Goal: Obtain resource: Download file/media

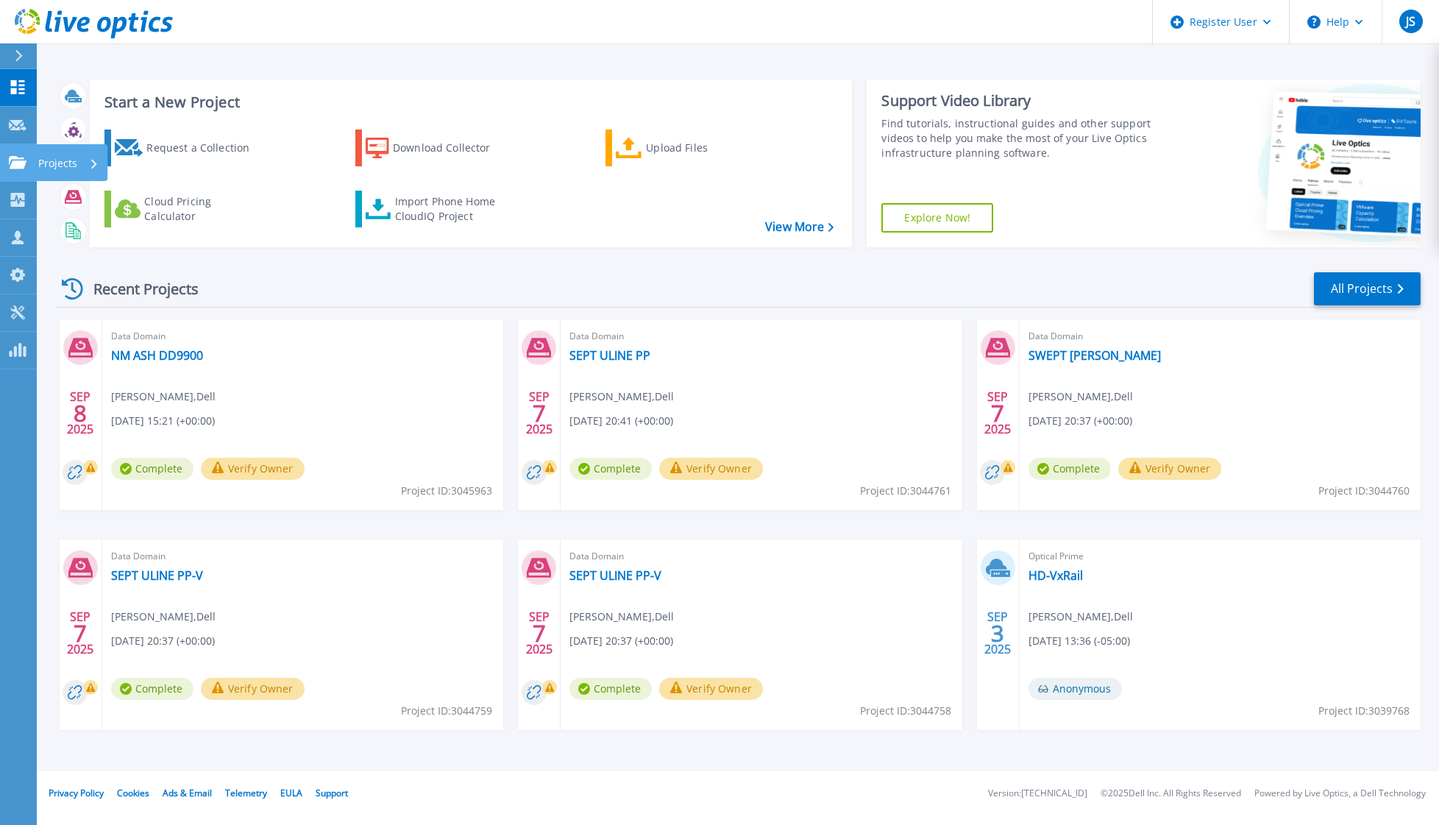
click at [21, 159] on icon at bounding box center [18, 162] width 18 height 13
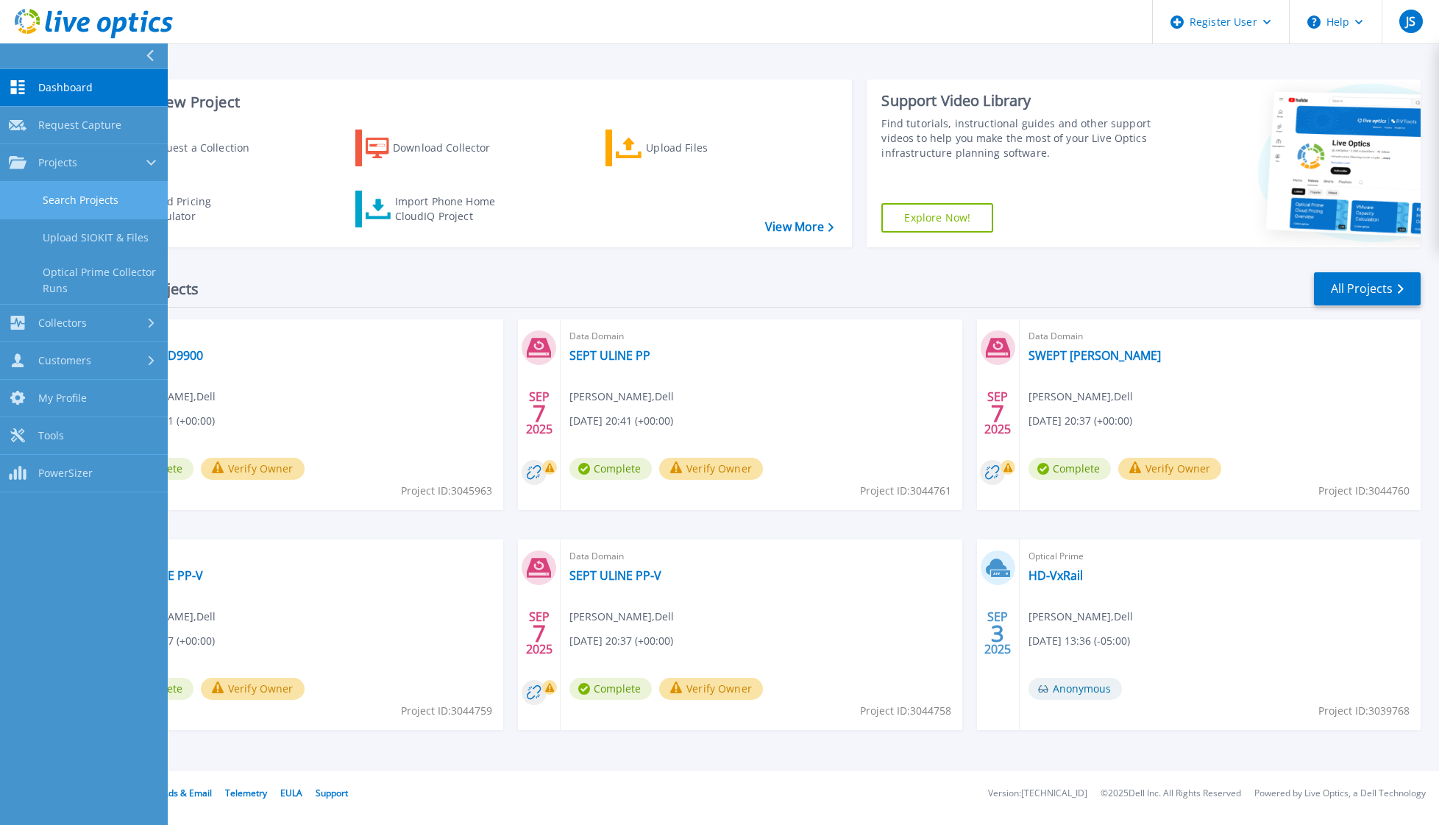
click at [76, 189] on link "Search Projects" at bounding box center [84, 201] width 168 height 38
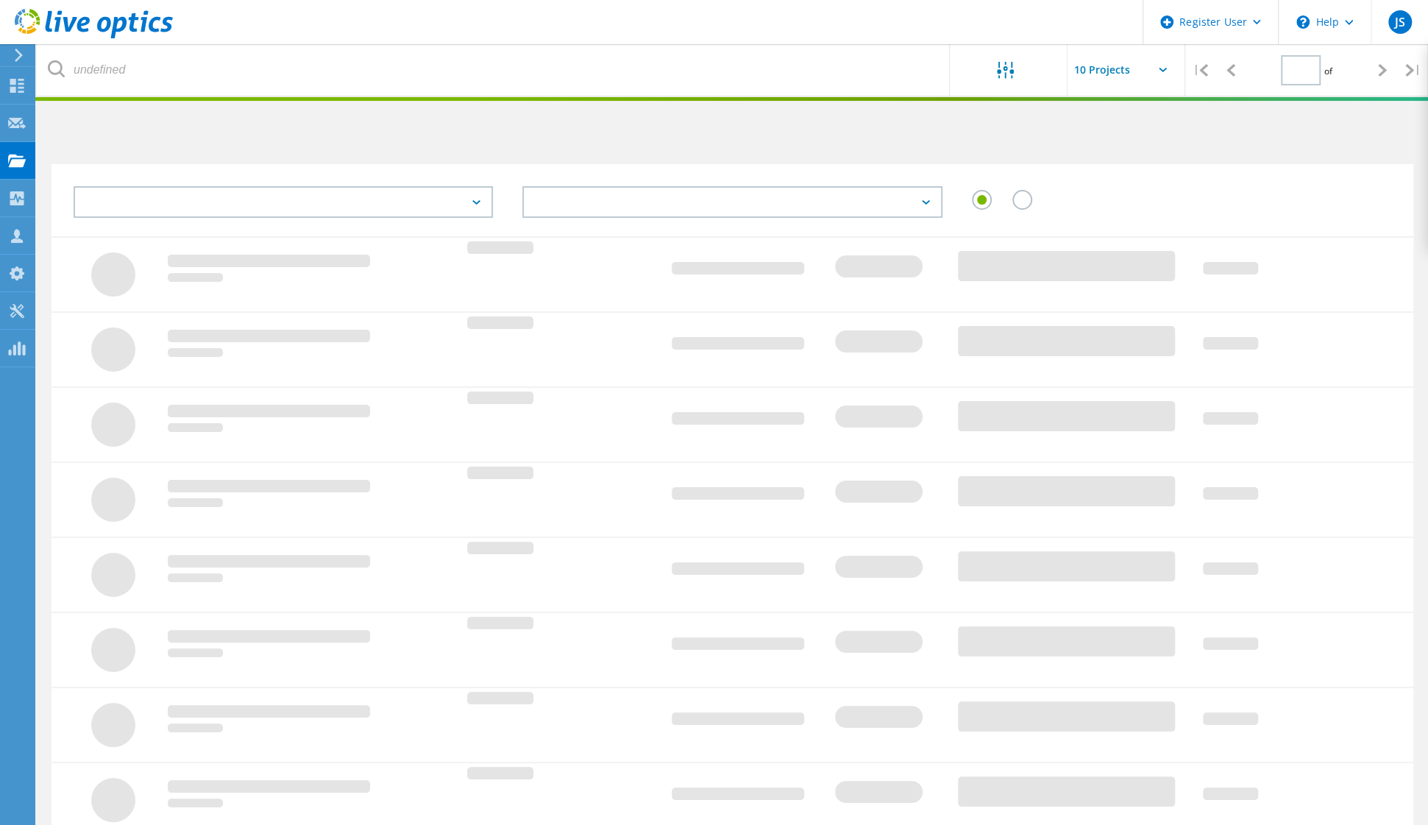
type input "1"
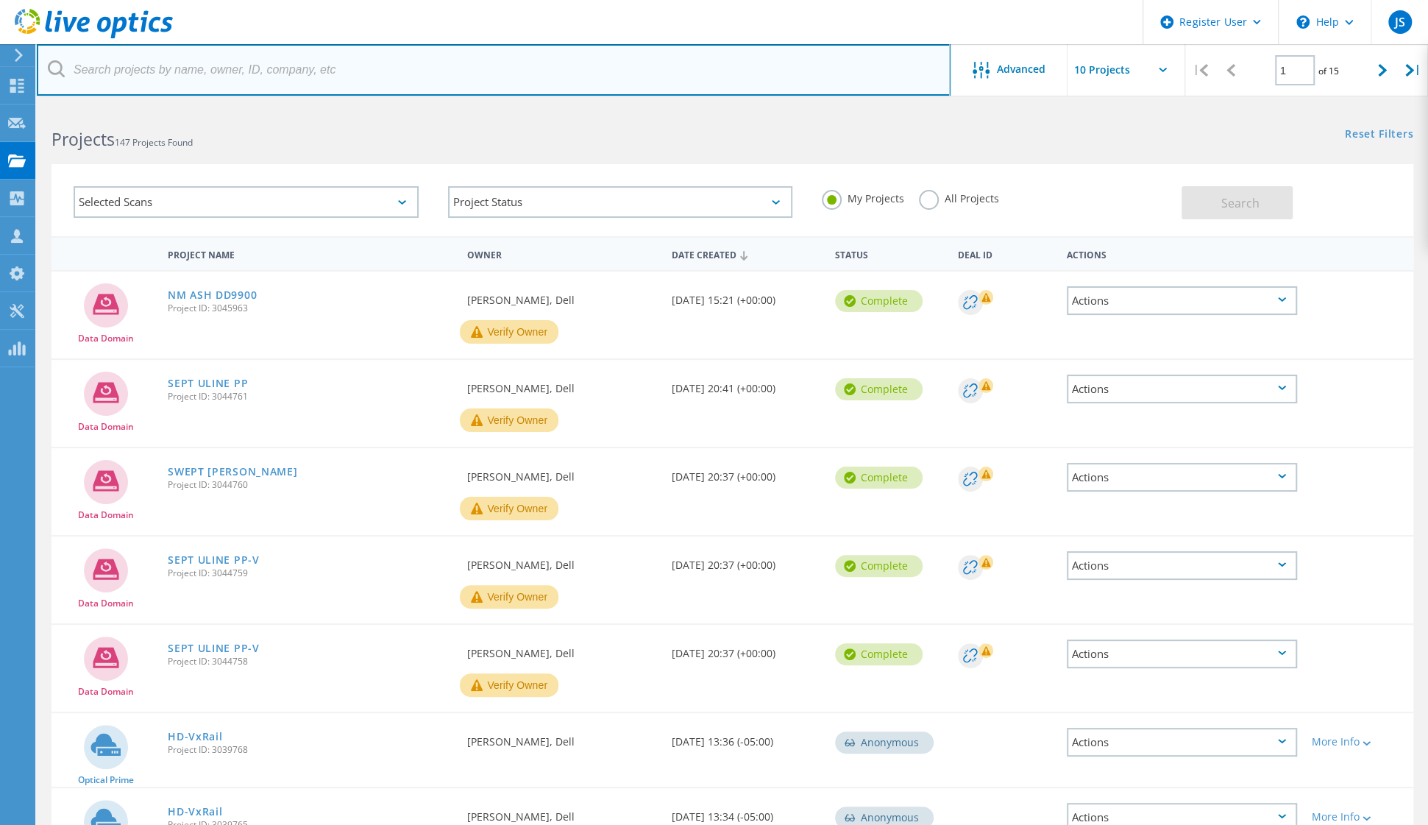
click at [260, 77] on input "text" at bounding box center [494, 69] width 914 height 51
paste input "2826703"
type input "2826703"
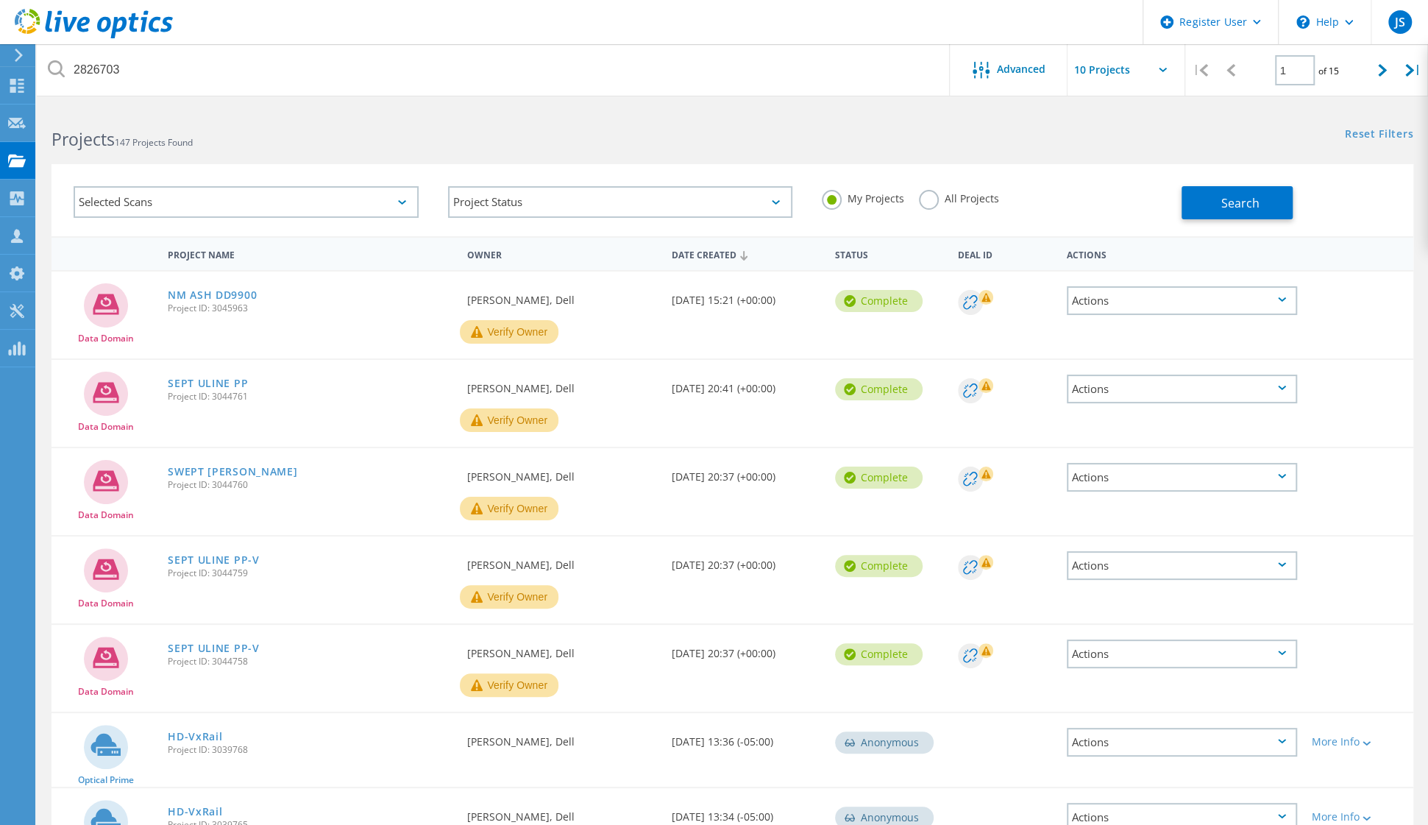
click at [923, 197] on label "All Projects" at bounding box center [959, 197] width 80 height 14
click at [0, 0] on input "All Projects" at bounding box center [0, 0] width 0 height 0
click at [1212, 205] on button "Search" at bounding box center [1236, 202] width 111 height 33
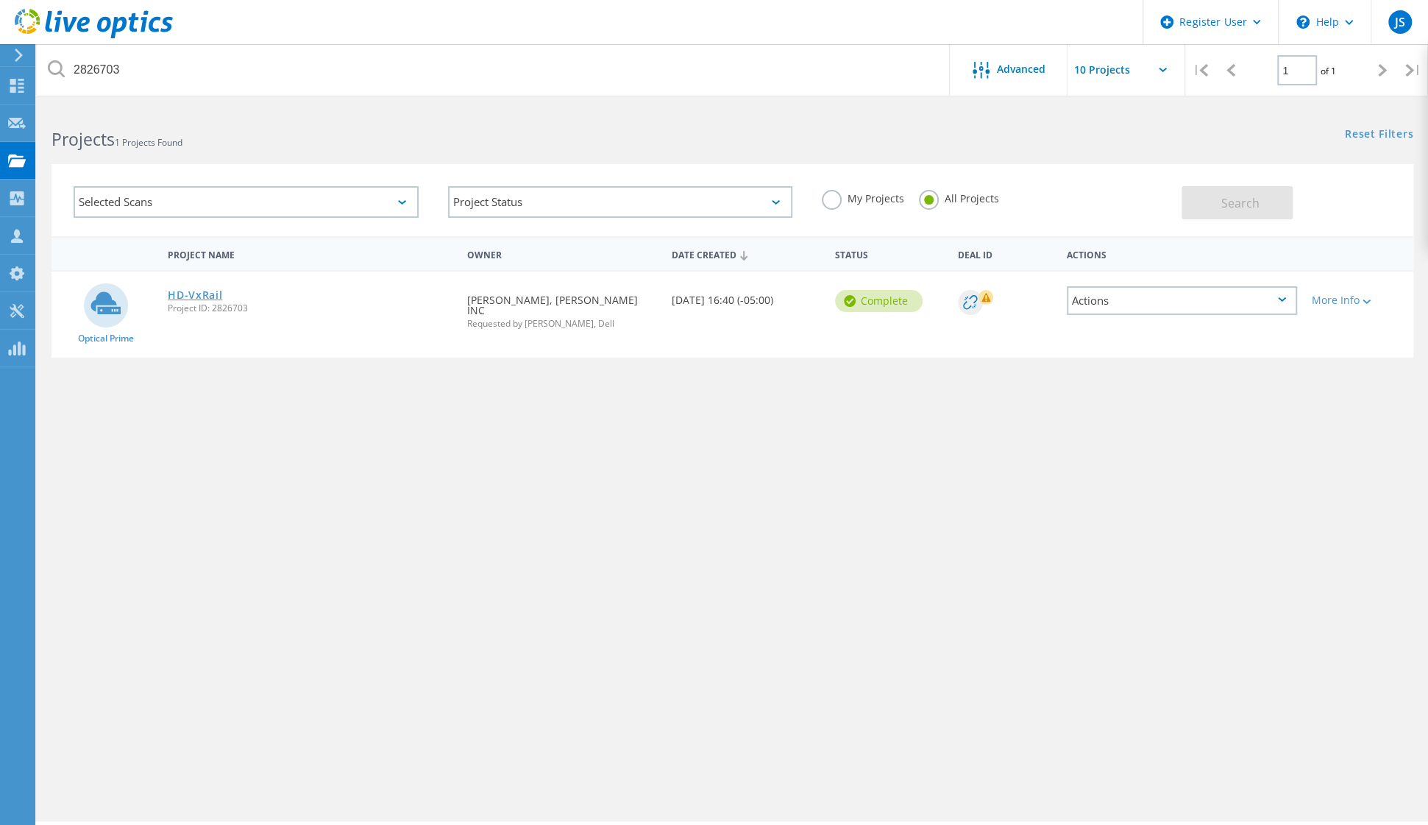
click at [206, 296] on link "HD-VxRail" at bounding box center [195, 295] width 54 height 10
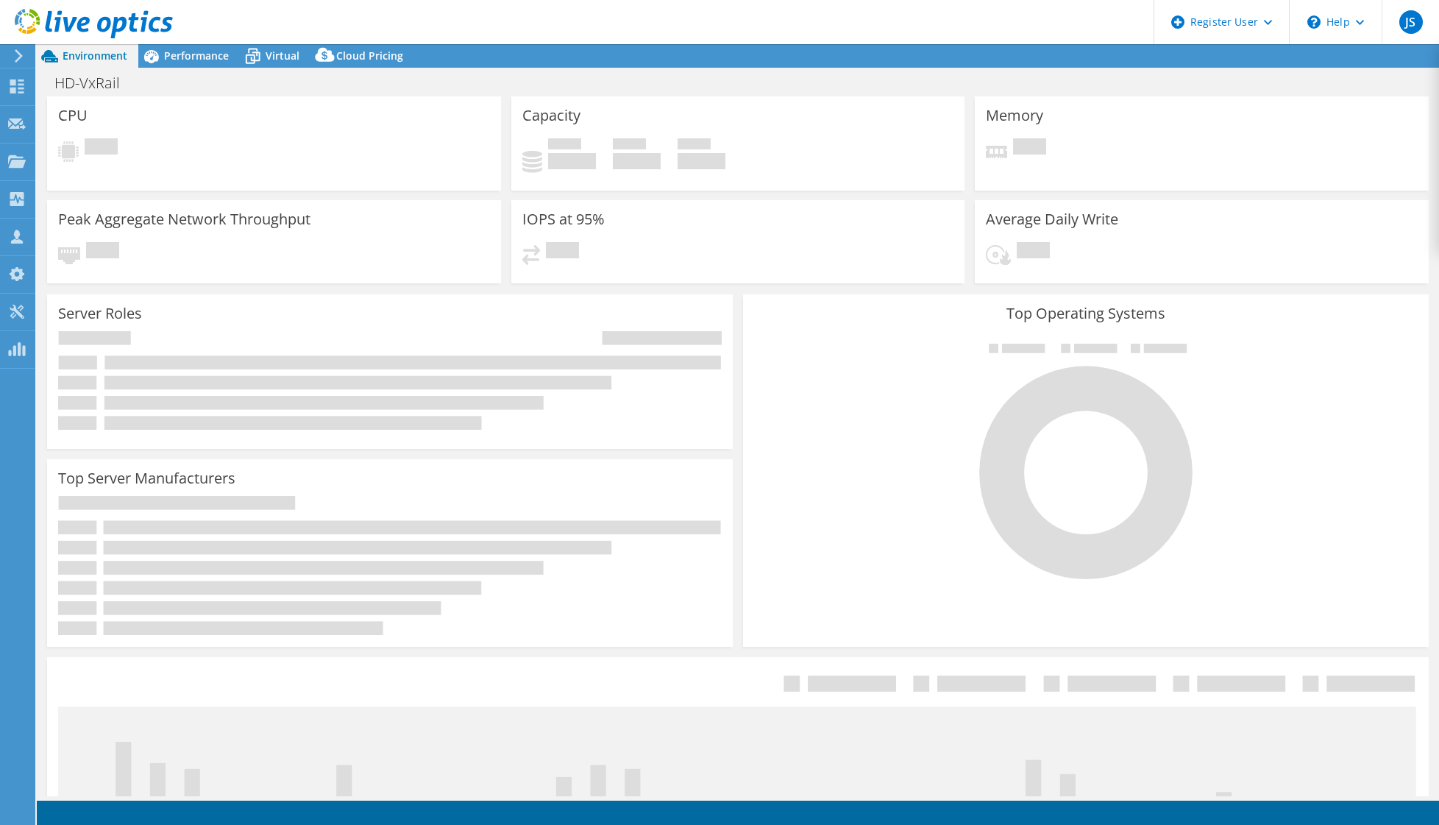
select select "USD"
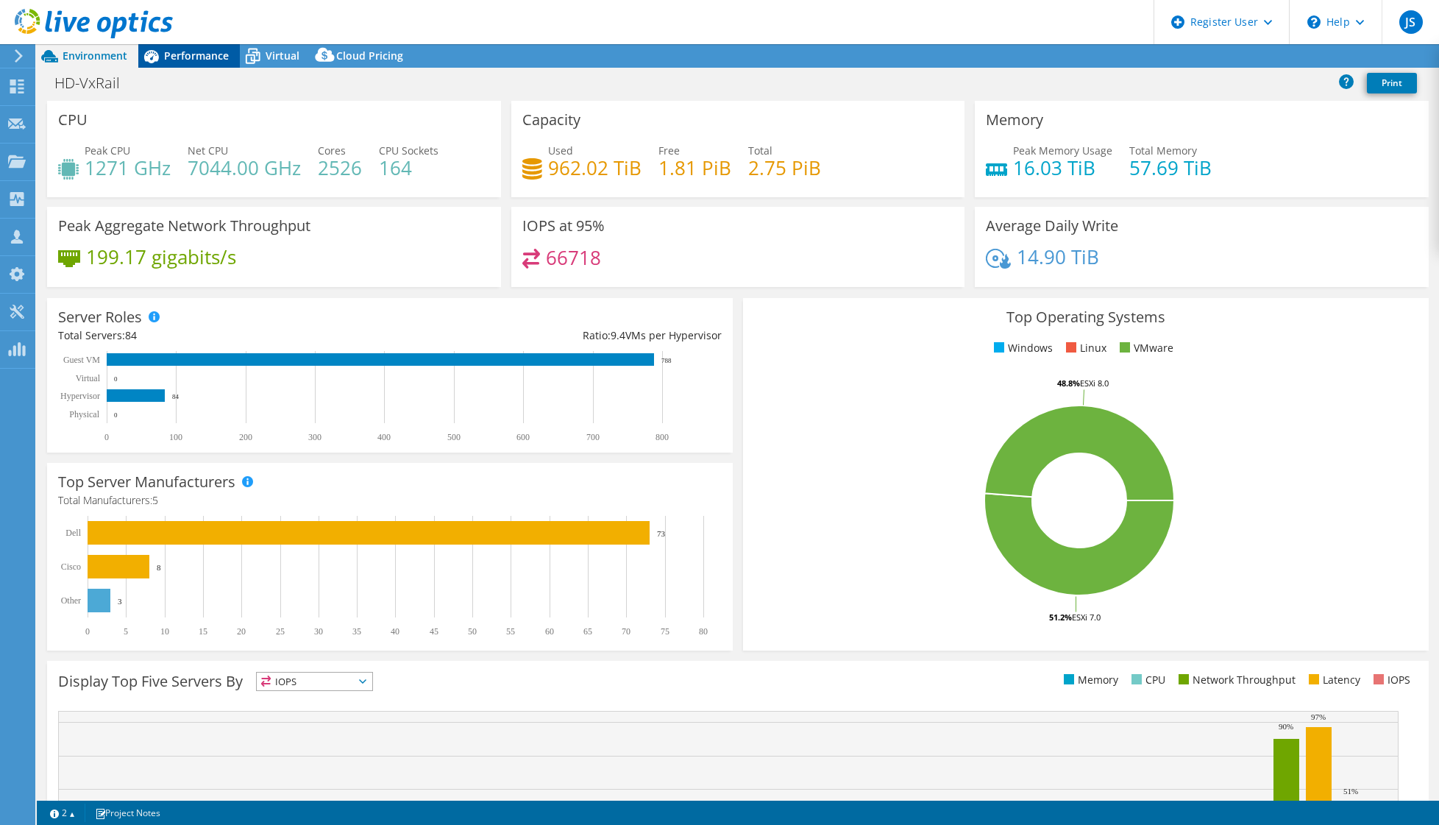
click at [208, 57] on span "Performance" at bounding box center [196, 56] width 65 height 14
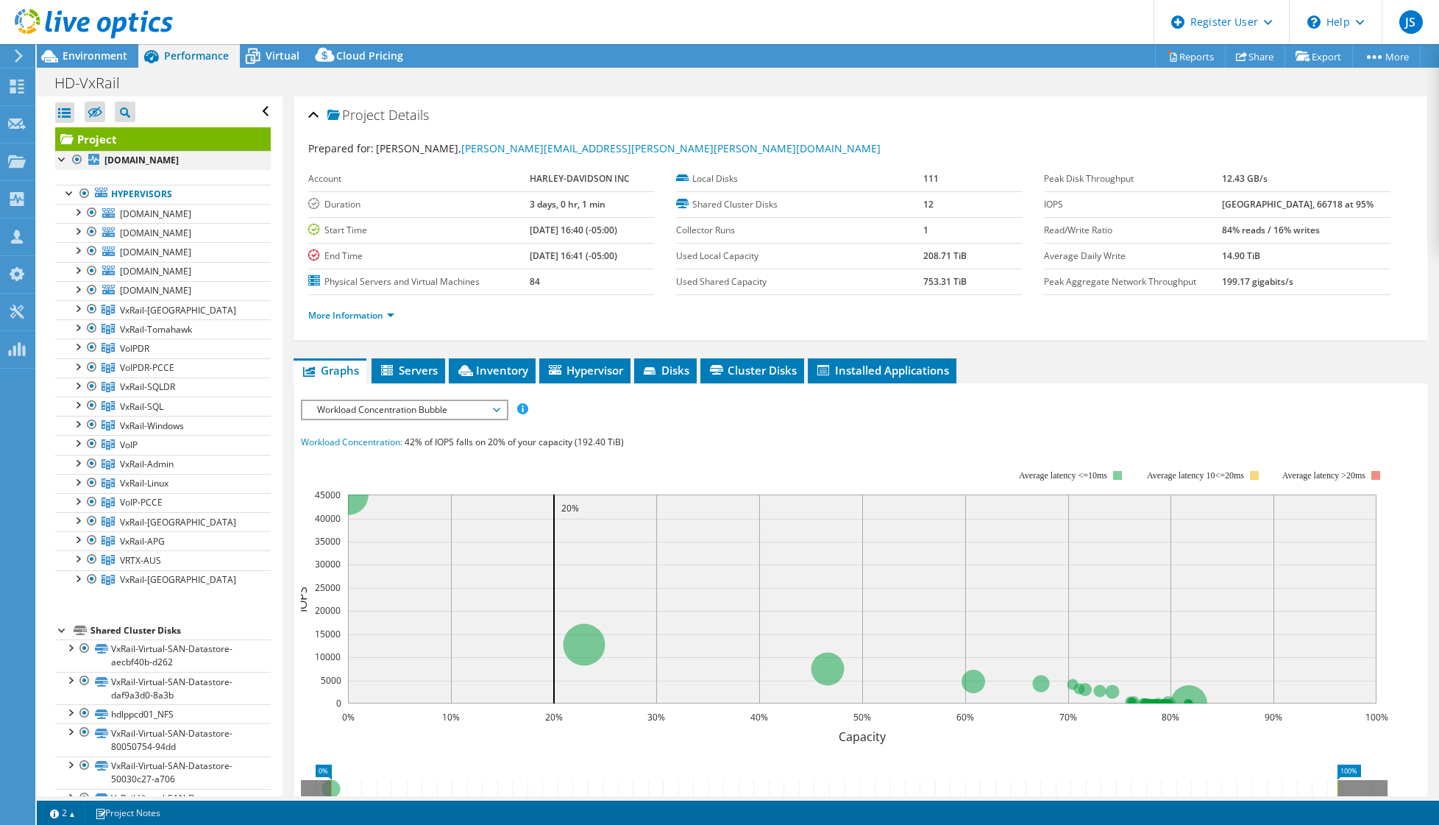
click at [82, 157] on div at bounding box center [77, 160] width 15 height 18
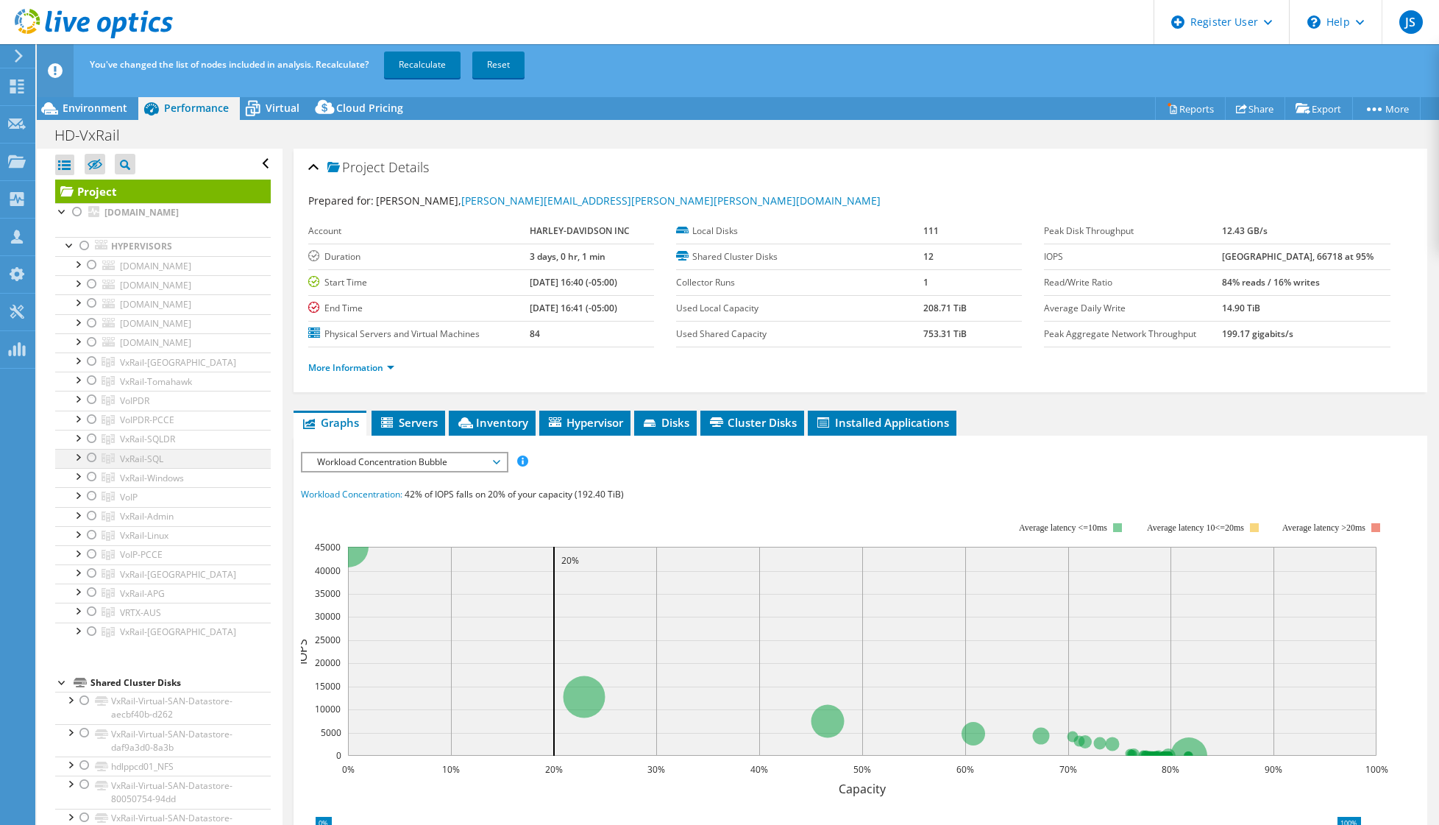
click at [93, 466] on div at bounding box center [92, 458] width 15 height 18
click at [432, 64] on link "Recalculate" at bounding box center [422, 64] width 77 height 26
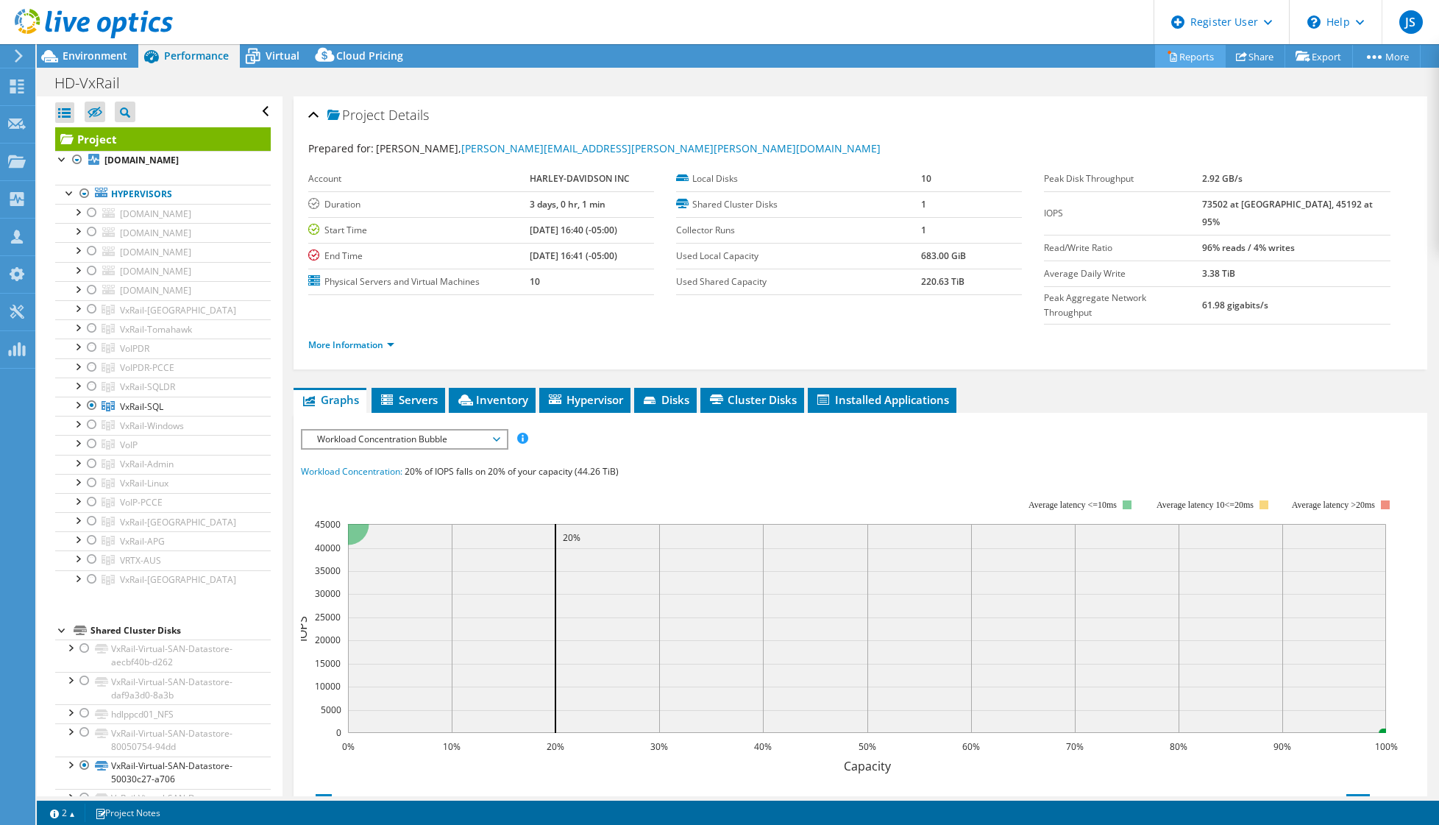
click at [1176, 53] on link "Reports" at bounding box center [1190, 56] width 71 height 23
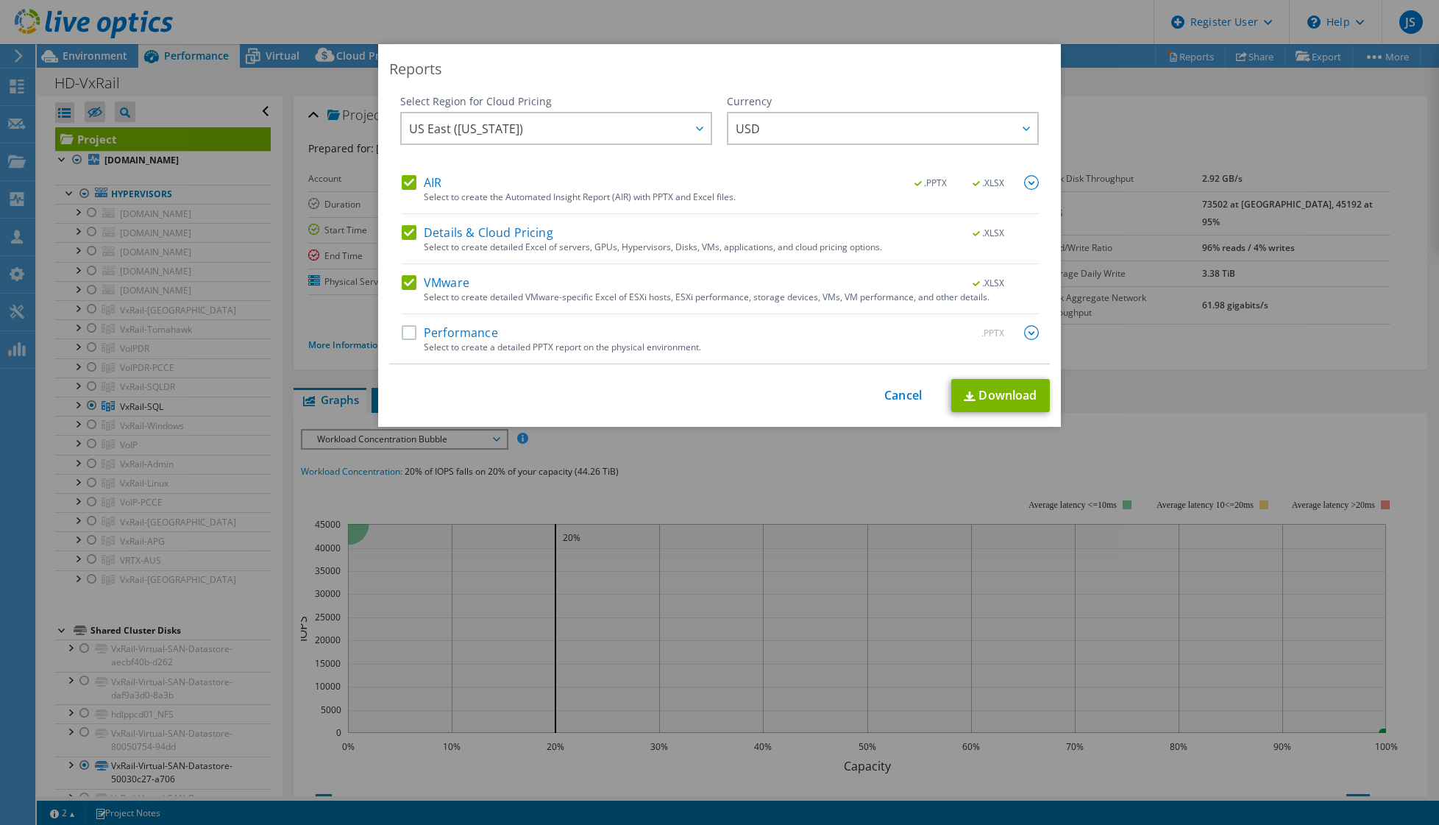
click at [404, 182] on label "AIR" at bounding box center [422, 182] width 40 height 15
click at [0, 0] on input "AIR" at bounding box center [0, 0] width 0 height 0
click at [402, 231] on label "Details & Cloud Pricing" at bounding box center [478, 232] width 152 height 15
click at [0, 0] on input "Details & Cloud Pricing" at bounding box center [0, 0] width 0 height 0
click at [980, 390] on link "Download" at bounding box center [1000, 395] width 99 height 33
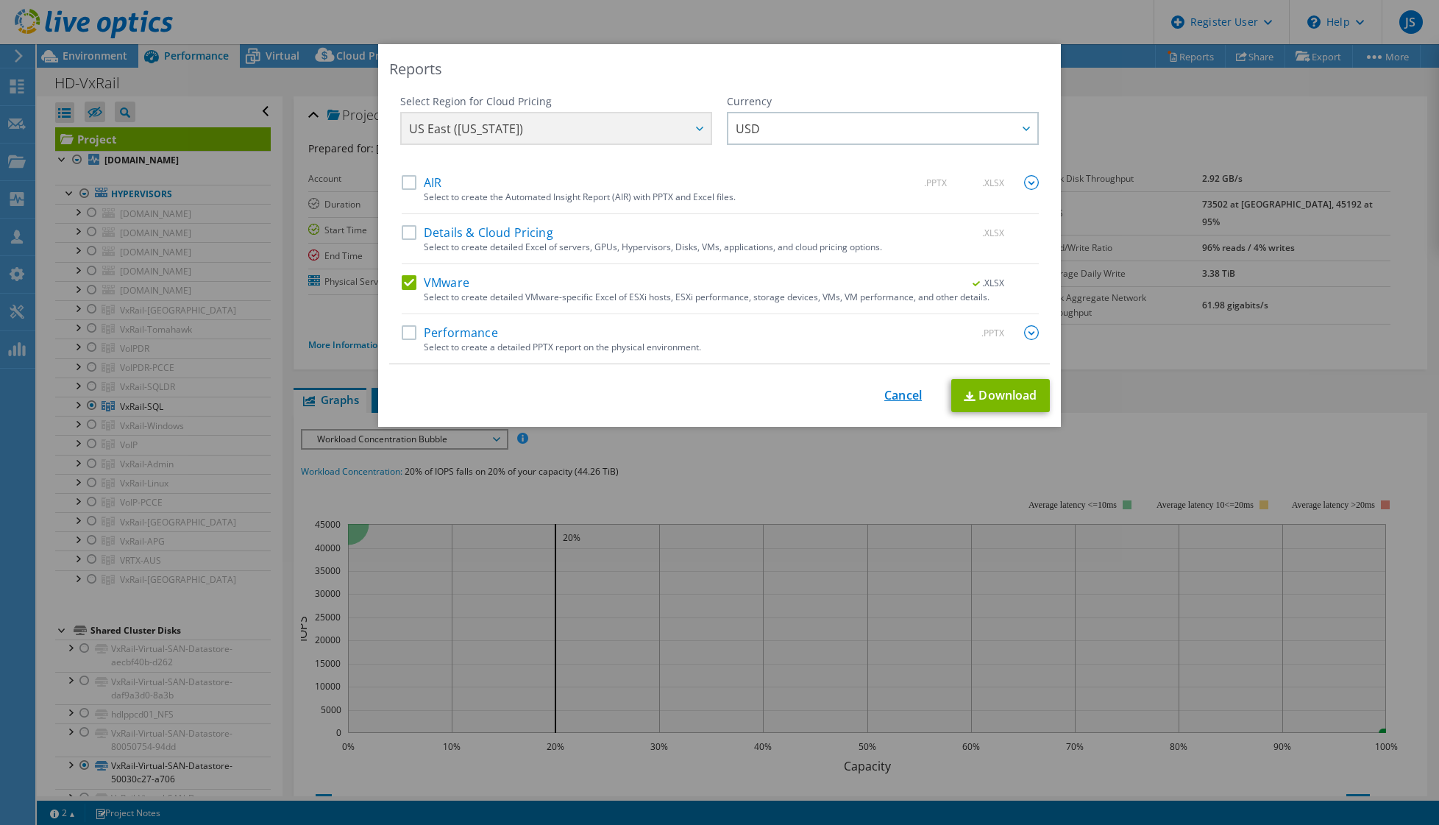
click at [895, 394] on link "Cancel" at bounding box center [903, 395] width 38 height 14
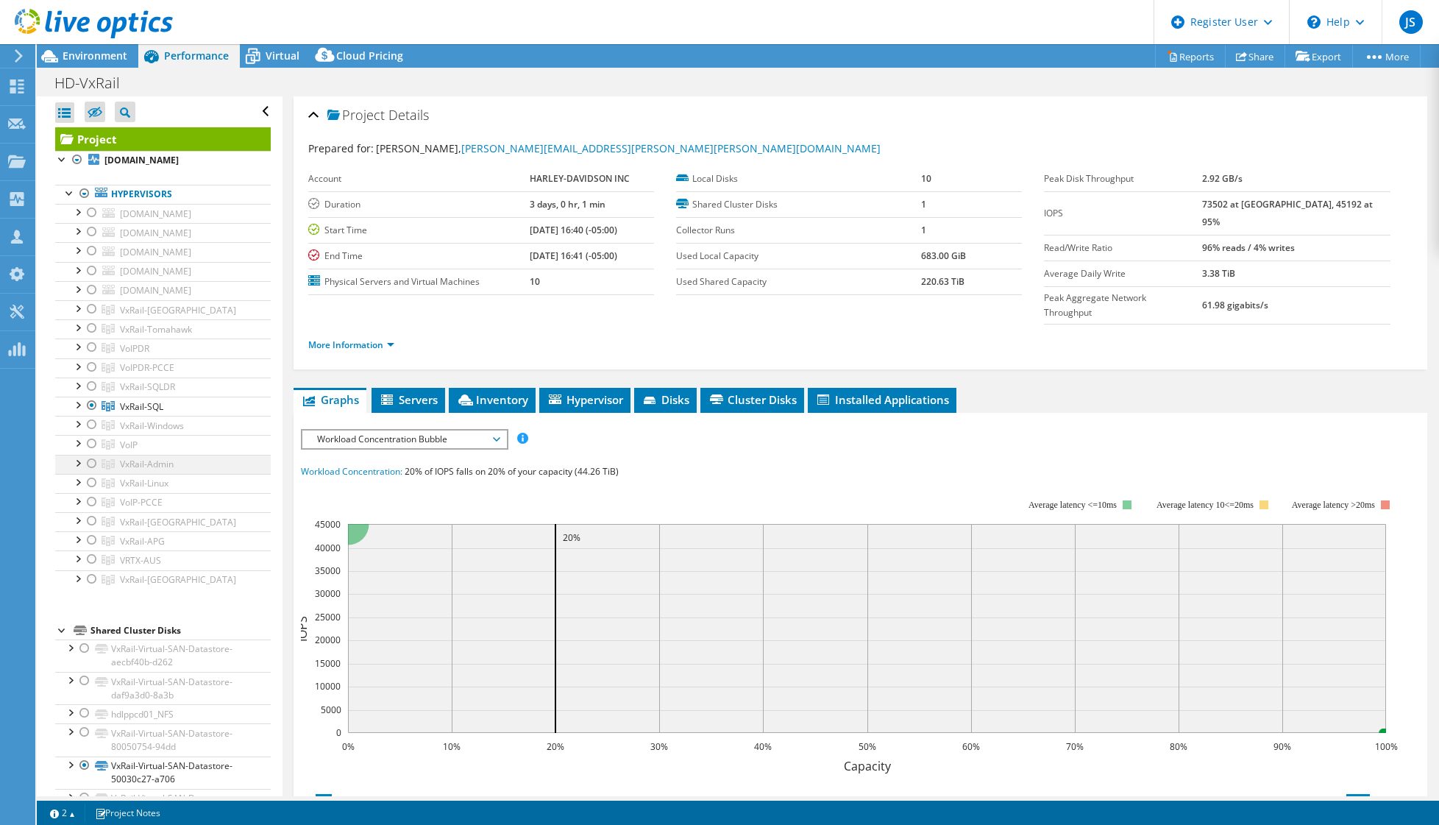
click at [90, 472] on div at bounding box center [92, 464] width 15 height 18
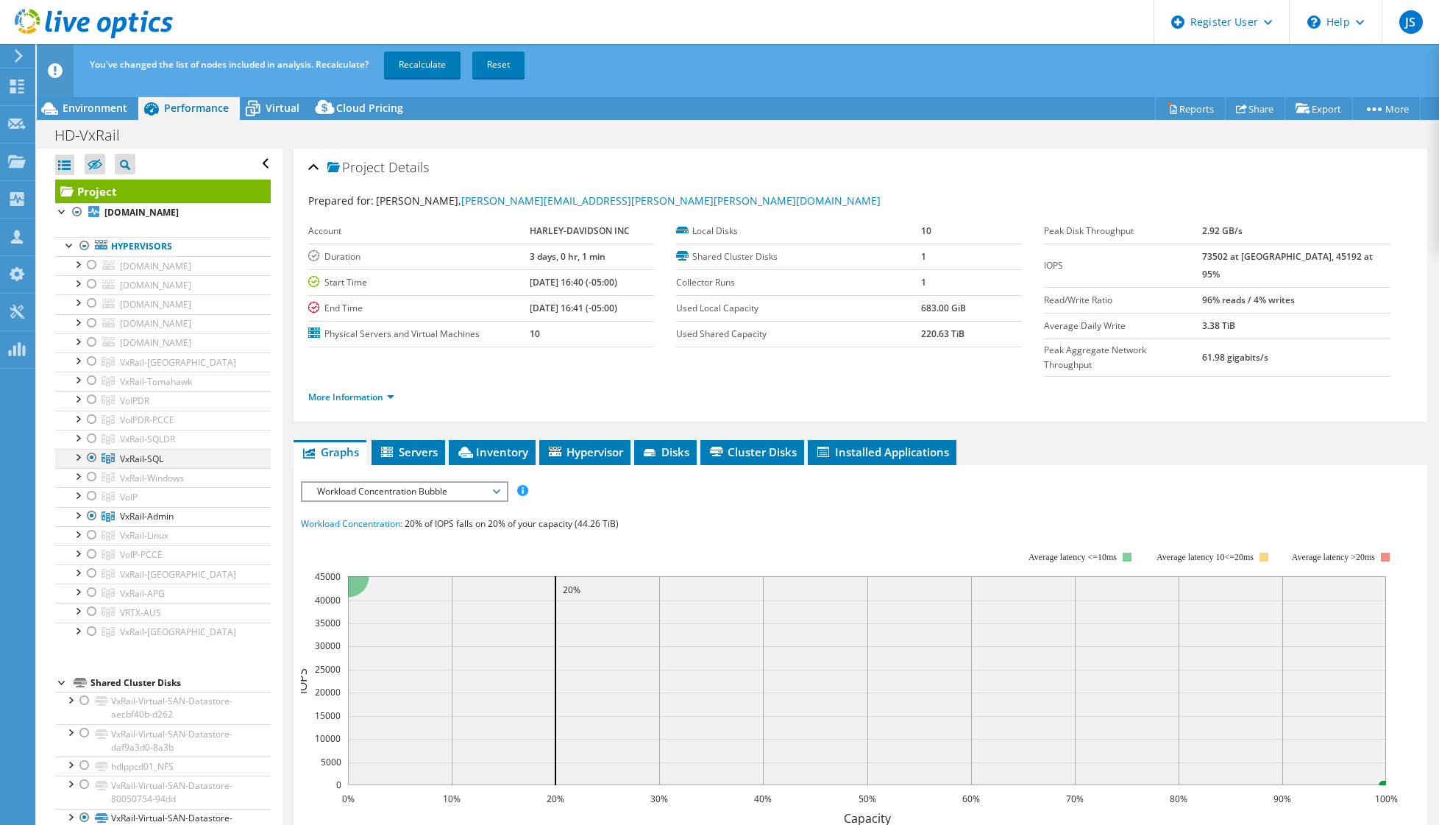
click at [93, 466] on div at bounding box center [92, 458] width 15 height 18
click at [422, 65] on link "Recalculate" at bounding box center [422, 64] width 77 height 26
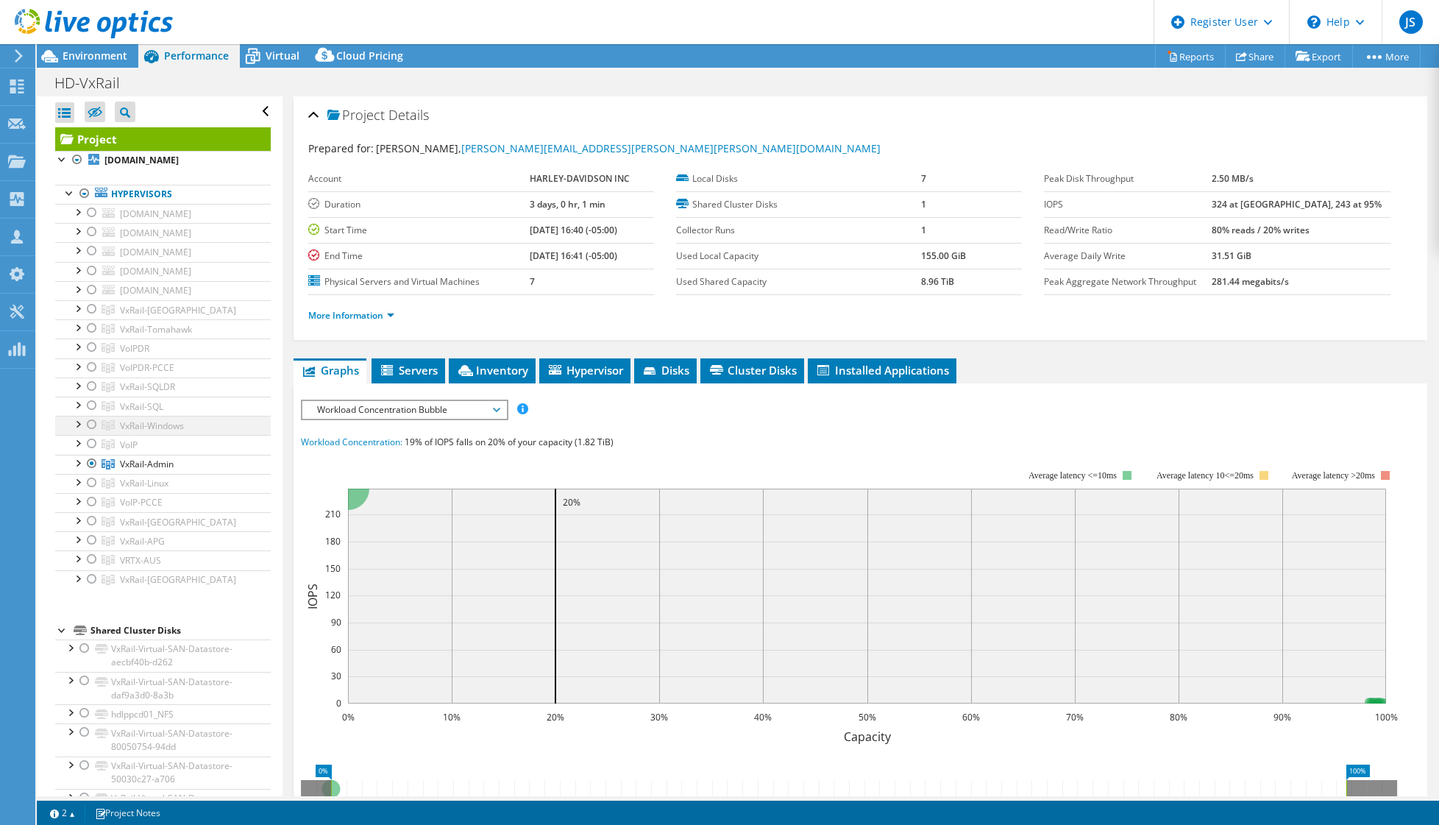
click at [91, 433] on div at bounding box center [92, 425] width 15 height 18
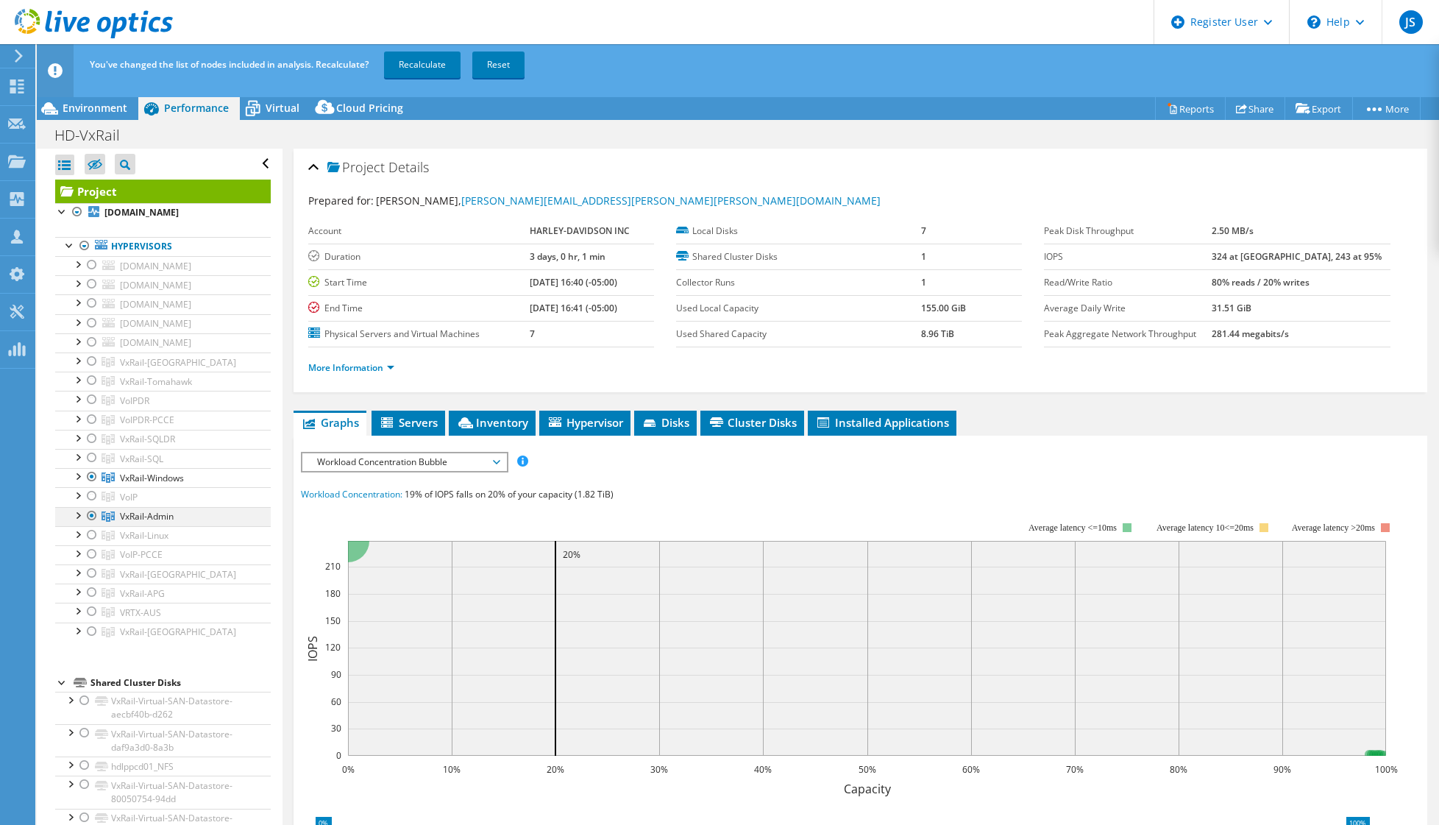
click at [93, 525] on div at bounding box center [92, 516] width 15 height 18
click at [418, 64] on link "Recalculate" at bounding box center [422, 64] width 77 height 26
